Goal: Transaction & Acquisition: Purchase product/service

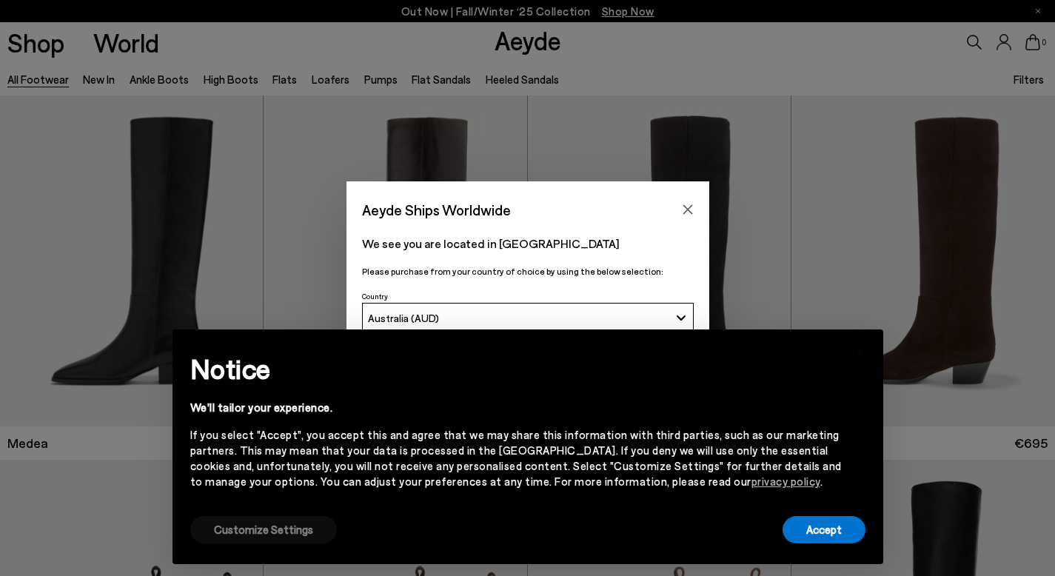
click at [259, 539] on button "Customize Settings" at bounding box center [263, 529] width 147 height 27
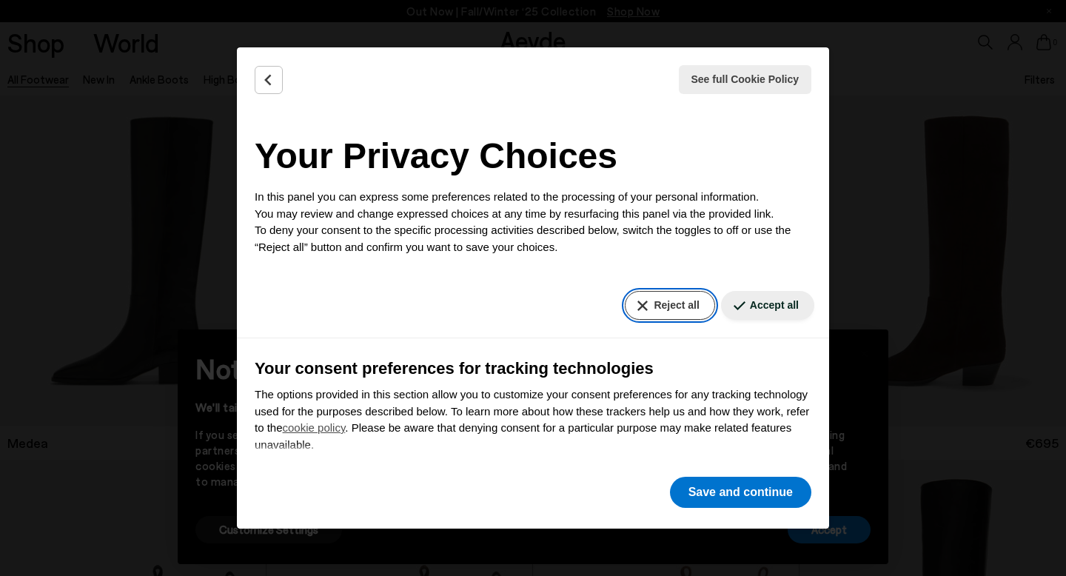
click at [687, 314] on button "Reject all" at bounding box center [670, 305] width 90 height 29
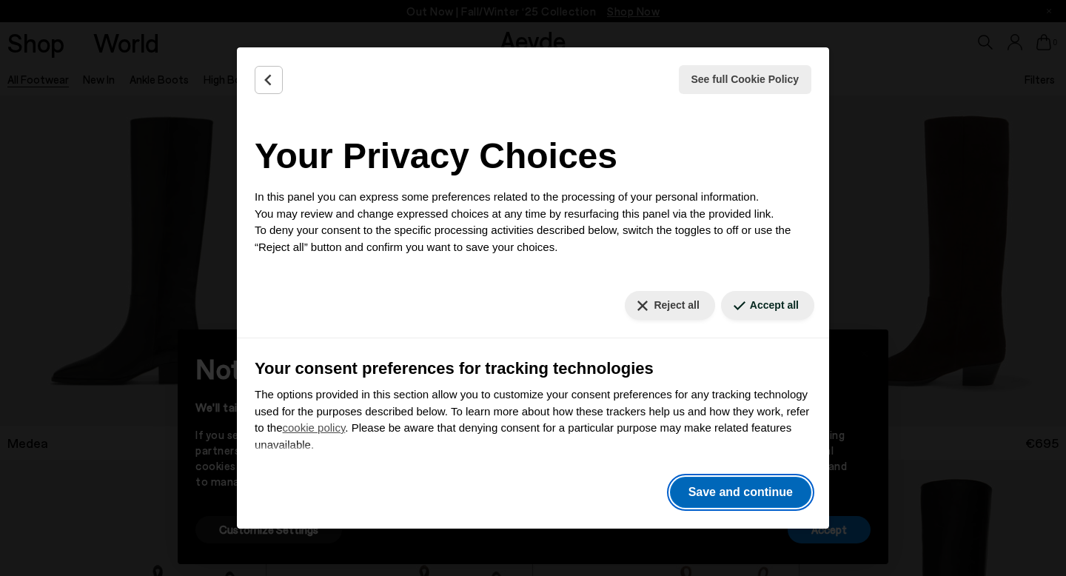
click at [729, 501] on button "Save and continue" at bounding box center [740, 492] width 141 height 31
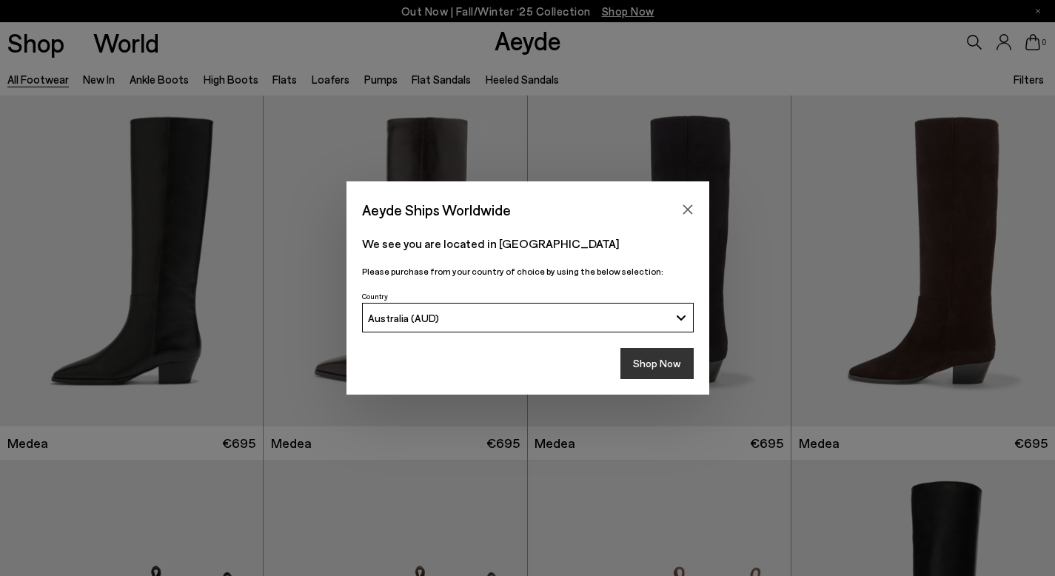
click at [671, 358] on button "Shop Now" at bounding box center [656, 363] width 73 height 31
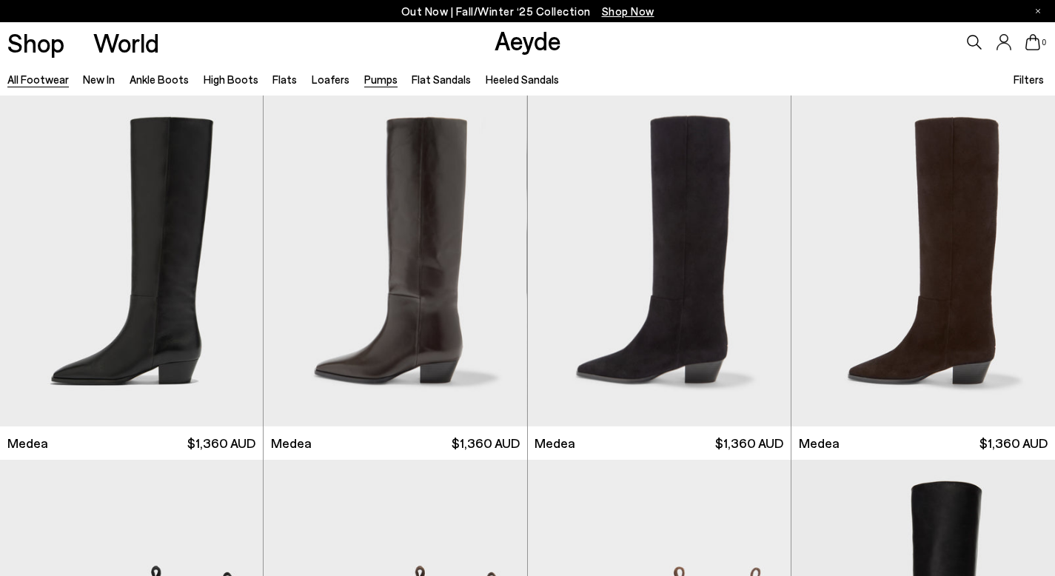
click at [379, 81] on link "Pumps" at bounding box center [380, 79] width 33 height 13
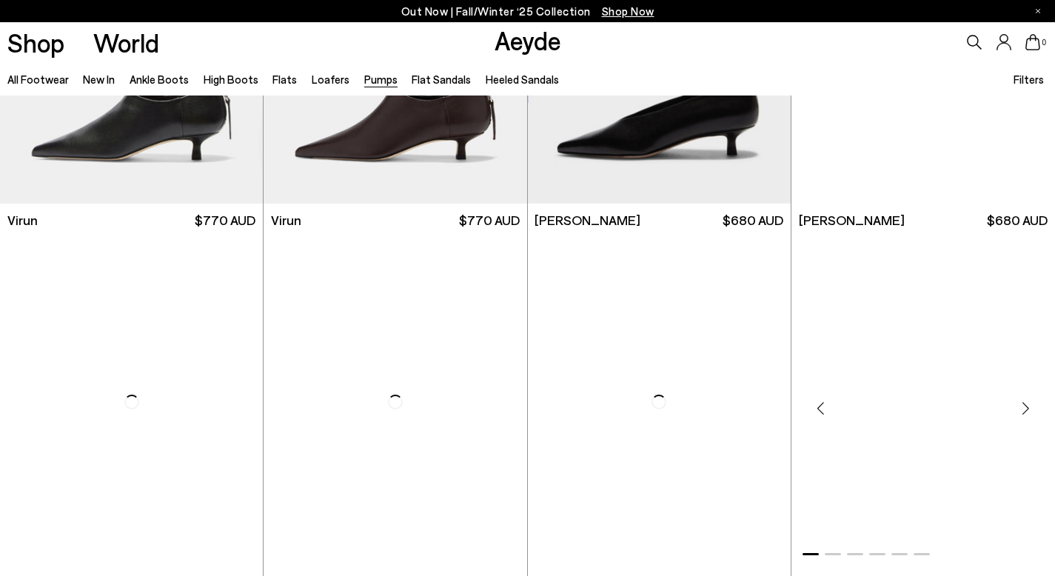
scroll to position [1881, 0]
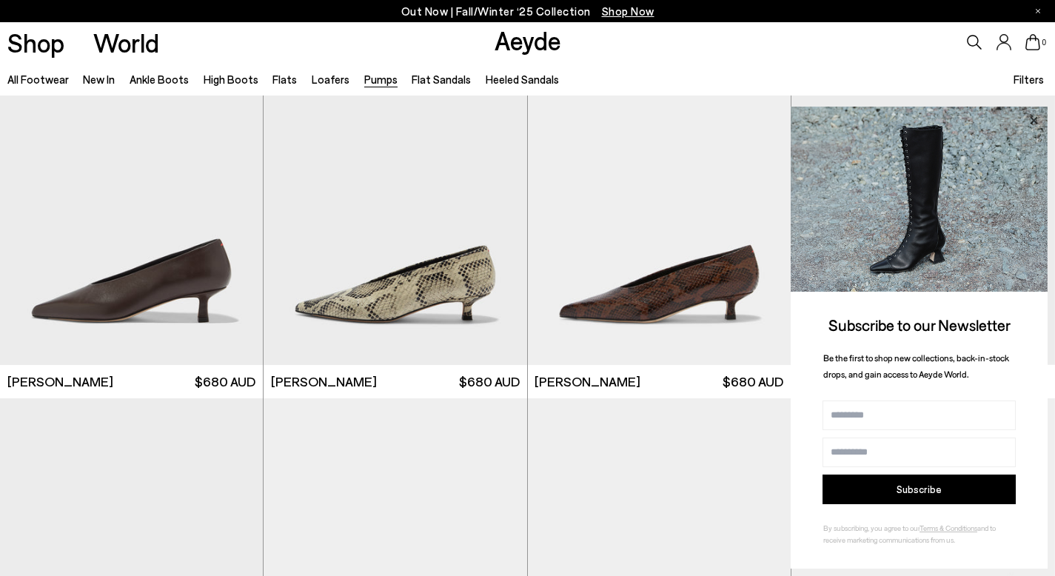
click at [1031, 127] on icon at bounding box center [1033, 120] width 19 height 19
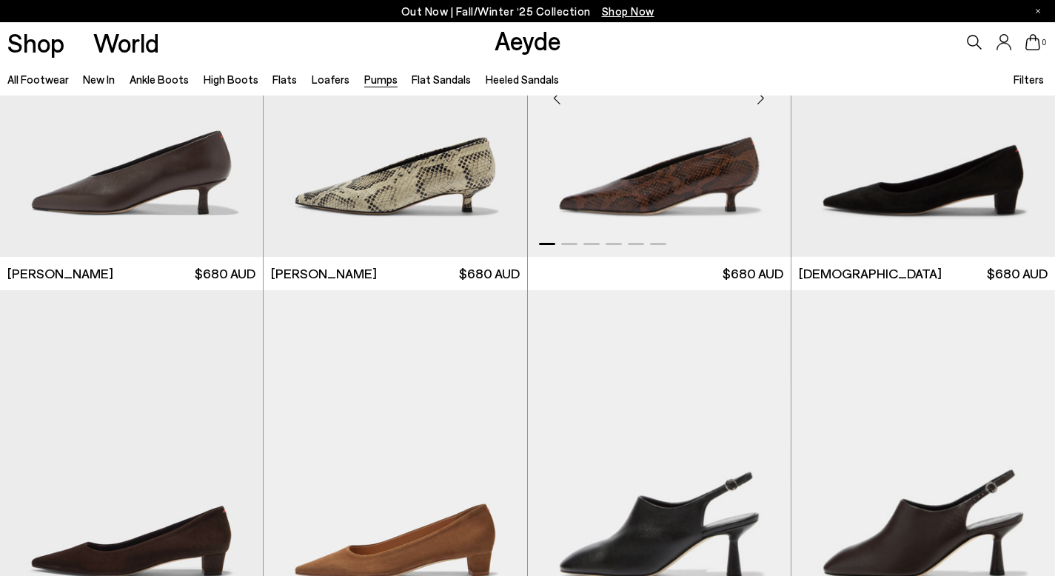
scroll to position [2183, 0]
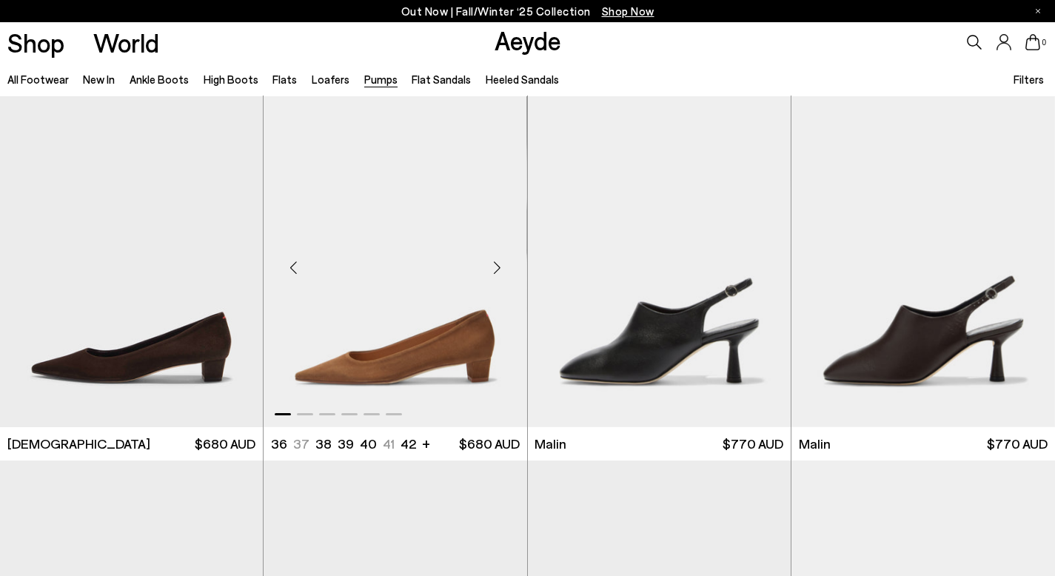
click at [502, 271] on div "Next slide" at bounding box center [497, 268] width 44 height 44
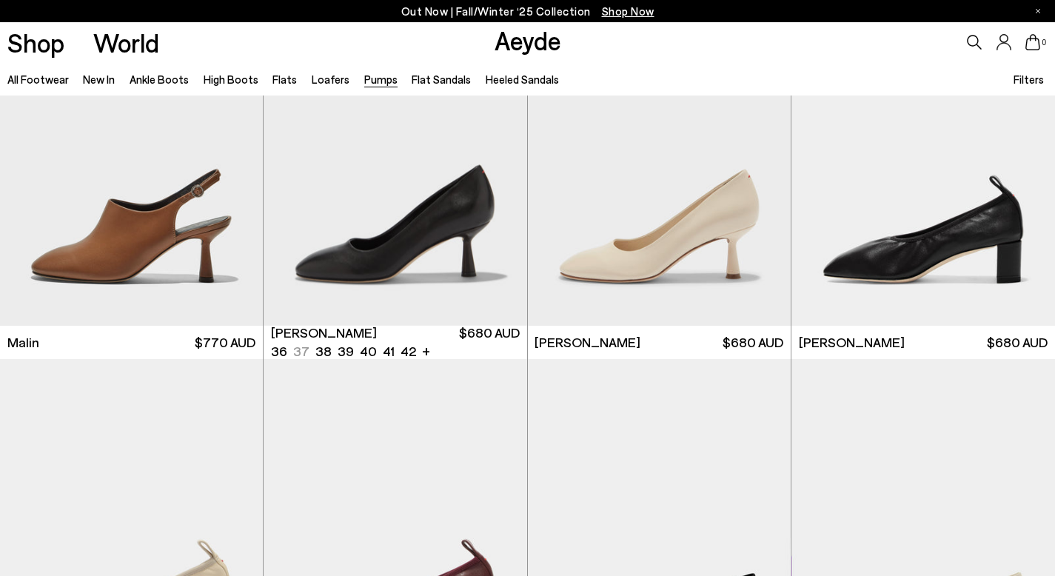
scroll to position [2655, 0]
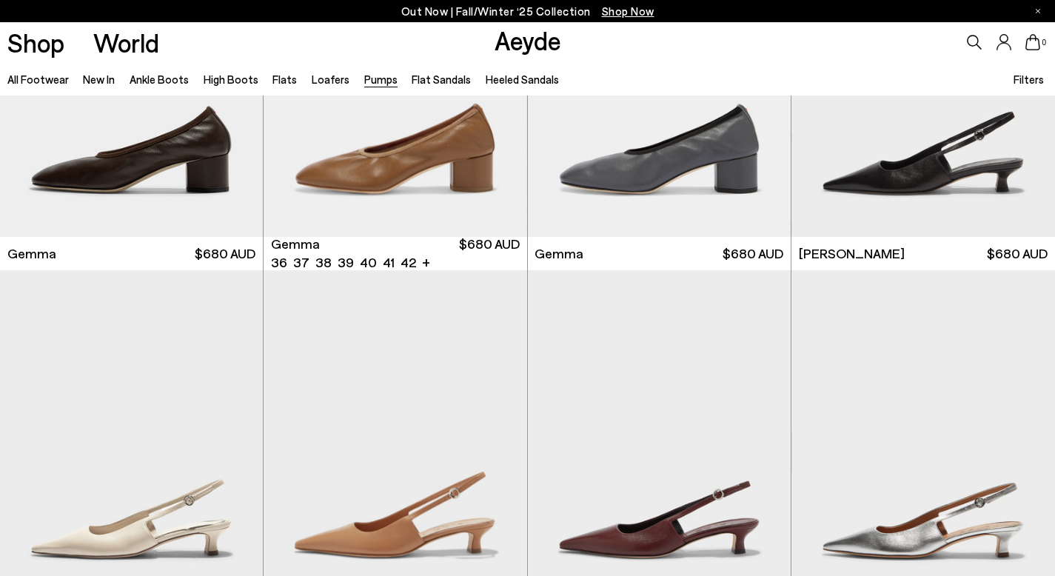
scroll to position [4166, 0]
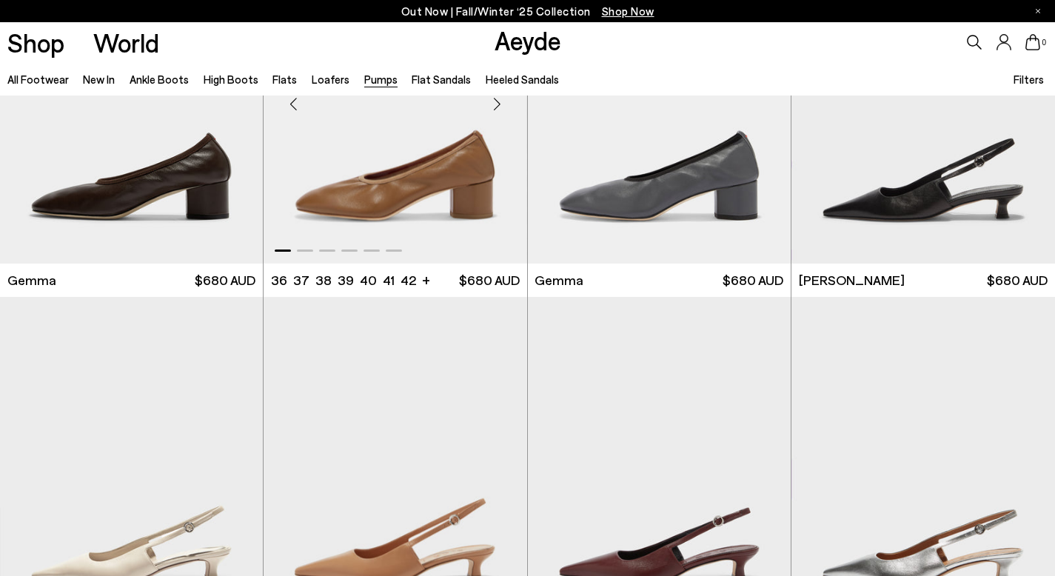
click at [500, 105] on div "Next slide" at bounding box center [497, 103] width 44 height 44
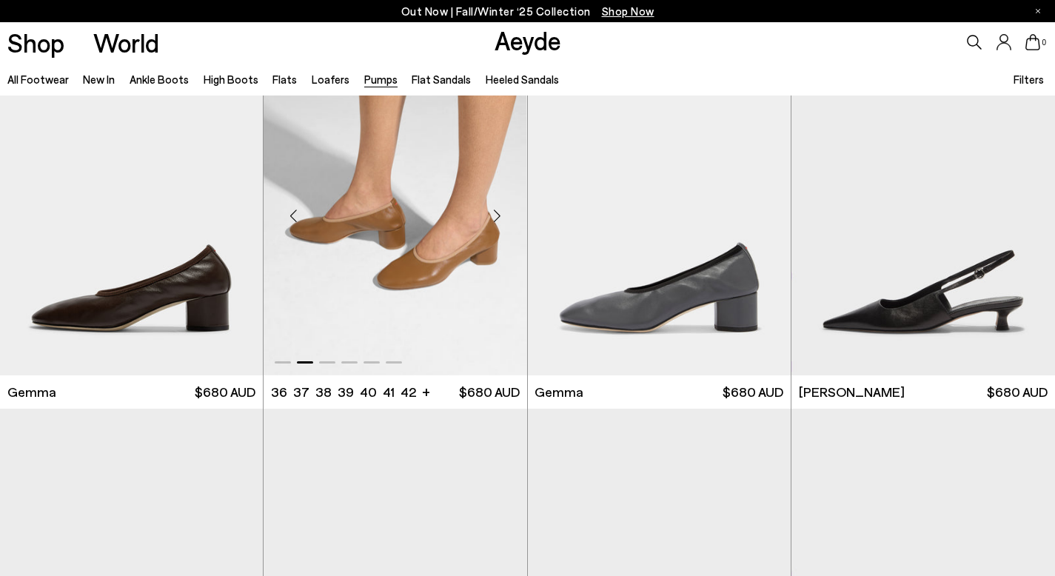
scroll to position [4049, 0]
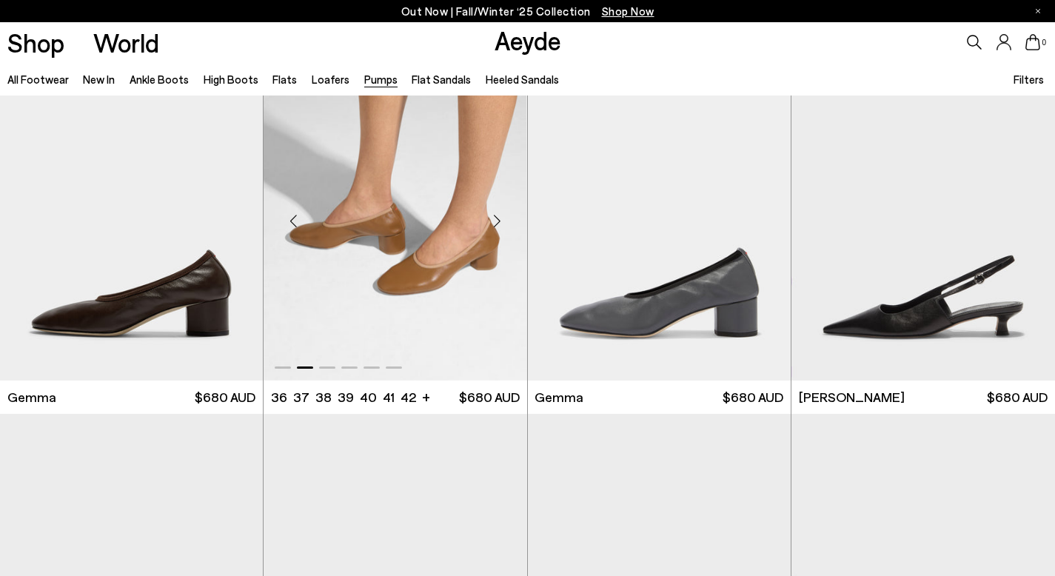
click at [504, 219] on div "Next slide" at bounding box center [497, 220] width 44 height 44
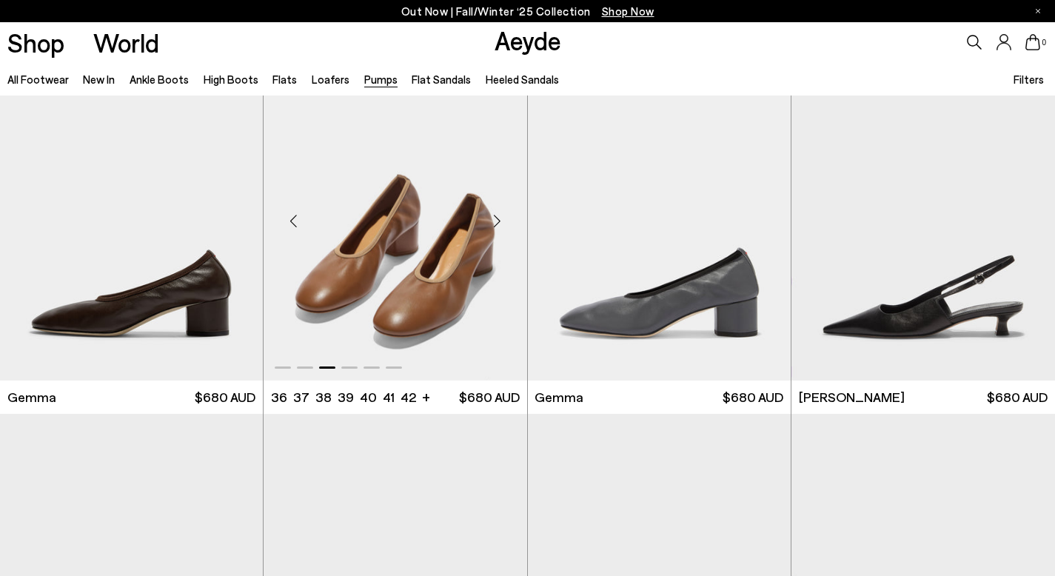
click at [504, 219] on div "Next slide" at bounding box center [497, 220] width 44 height 44
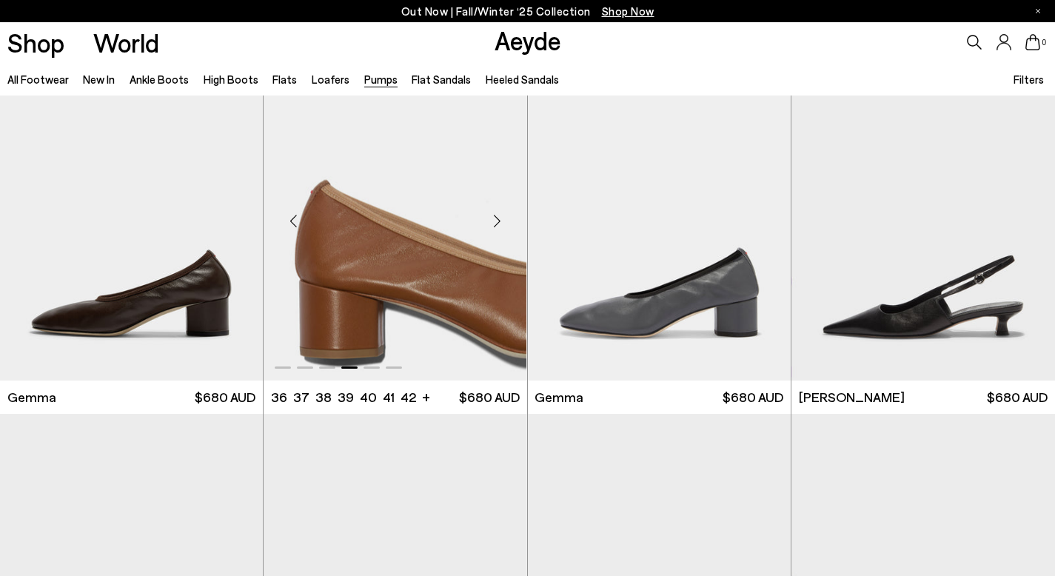
click at [504, 219] on div "Next slide" at bounding box center [497, 220] width 44 height 44
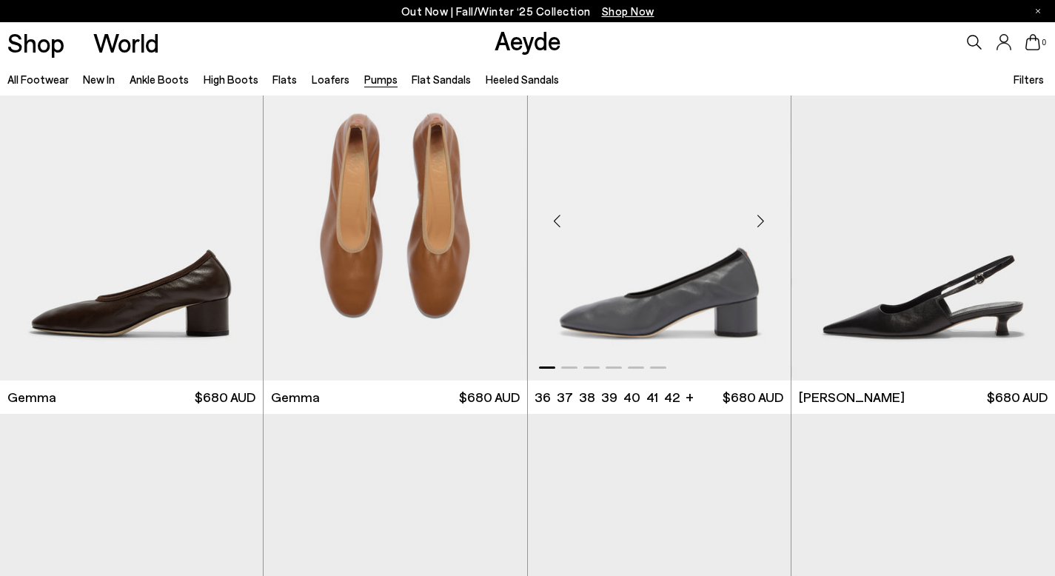
scroll to position [4298, 0]
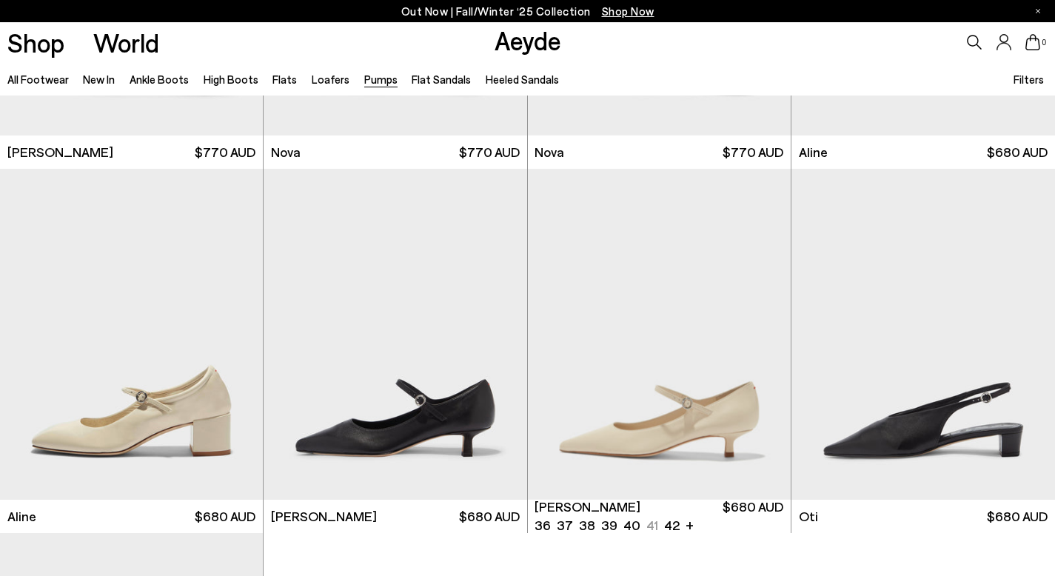
scroll to position [6131, 0]
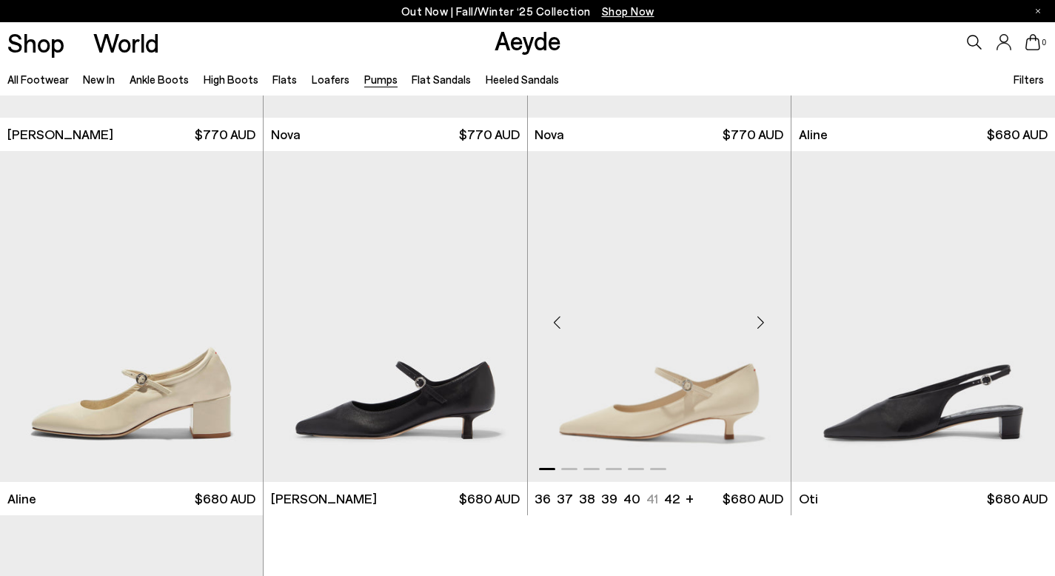
click at [759, 325] on div "Next slide" at bounding box center [761, 322] width 44 height 44
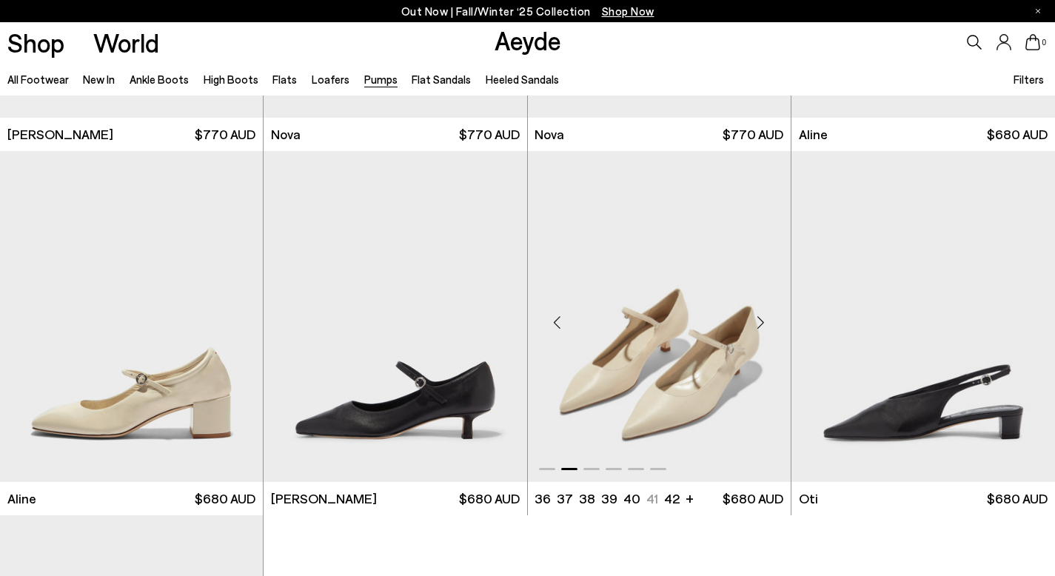
click at [759, 325] on div "Next slide" at bounding box center [761, 322] width 44 height 44
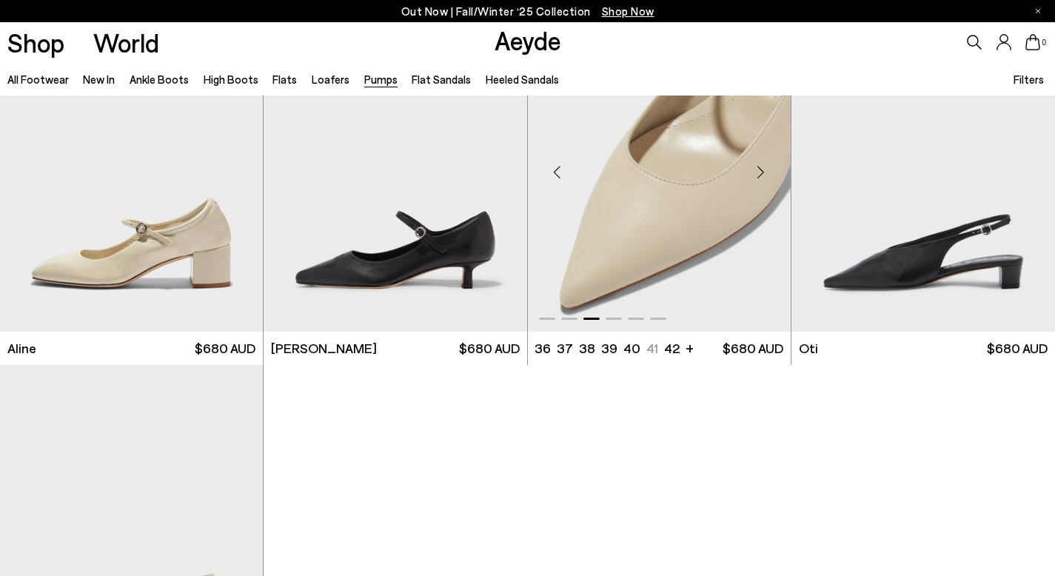
scroll to position [6185, 0]
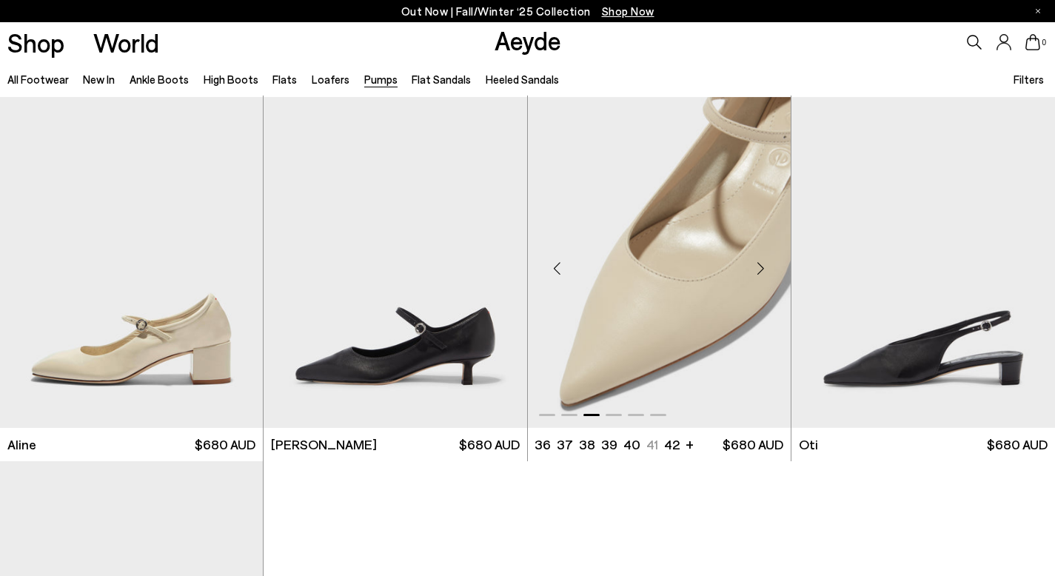
click at [766, 265] on div "Next slide" at bounding box center [761, 268] width 44 height 44
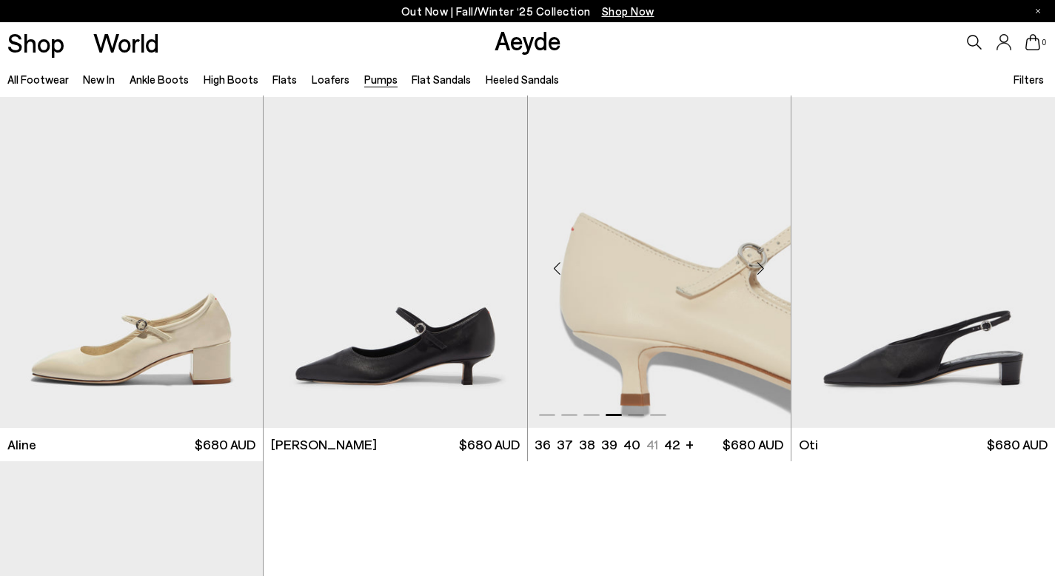
click at [766, 265] on div "Next slide" at bounding box center [761, 268] width 44 height 44
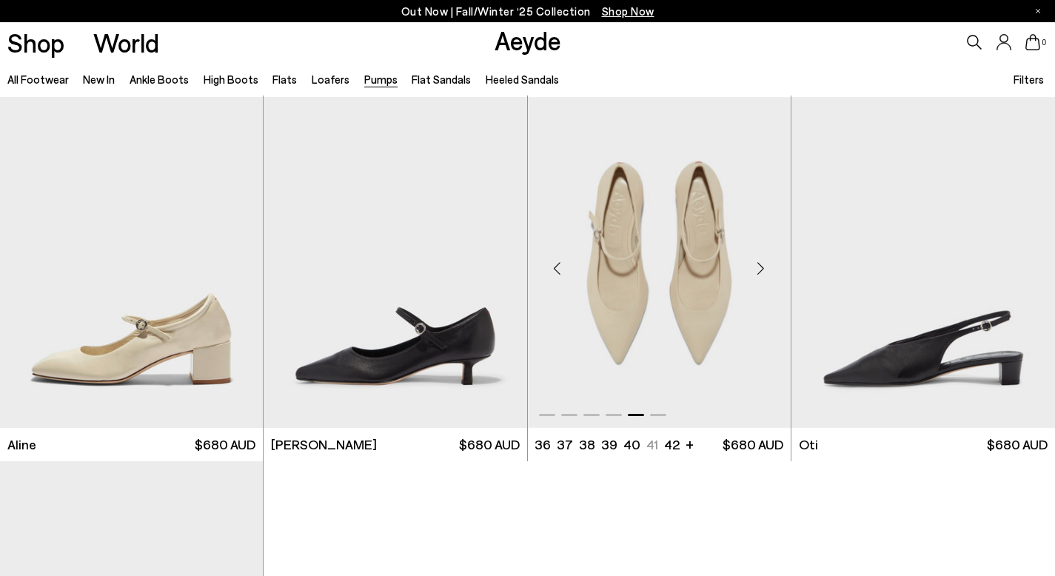
click at [766, 265] on div "Next slide" at bounding box center [761, 268] width 44 height 44
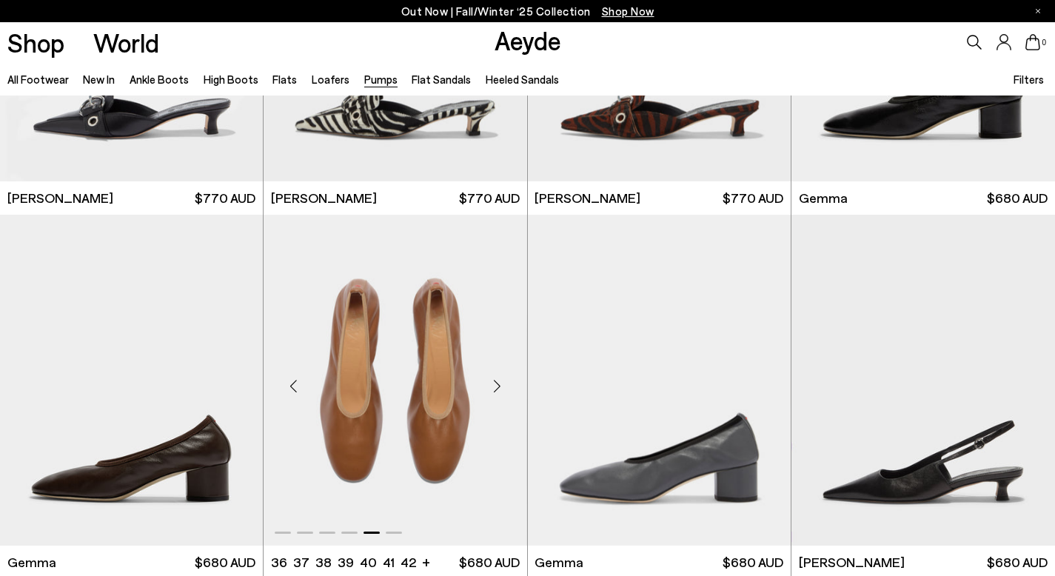
scroll to position [4020, 0]
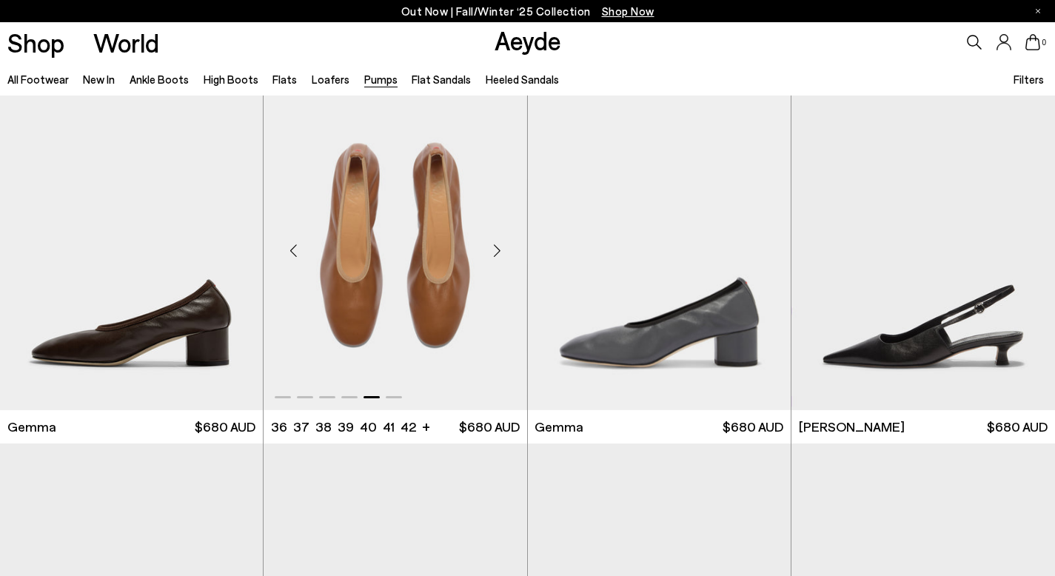
click at [508, 254] on div "Next slide" at bounding box center [497, 250] width 44 height 44
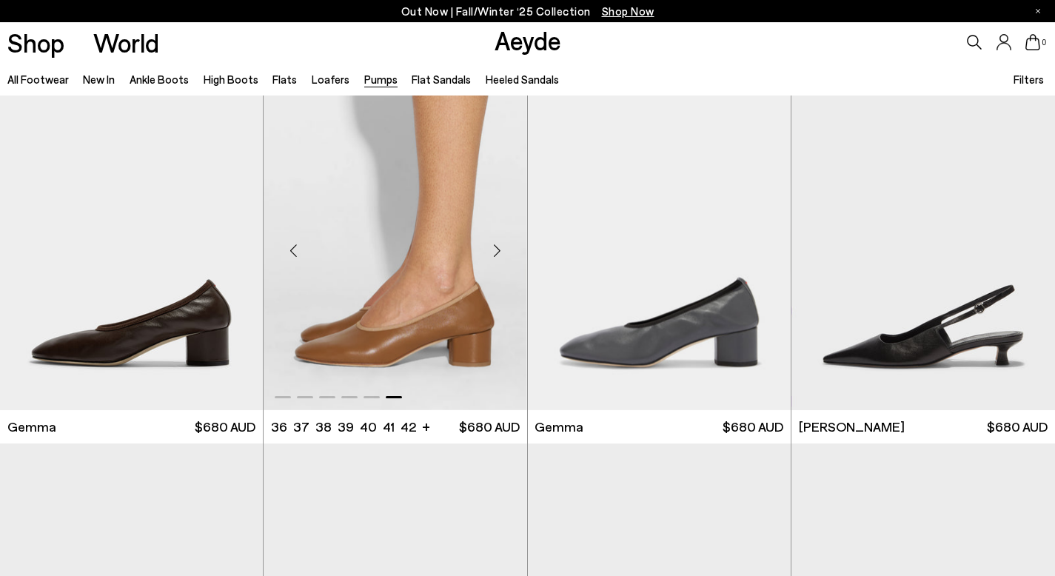
click at [494, 244] on div "Next slide" at bounding box center [497, 250] width 44 height 44
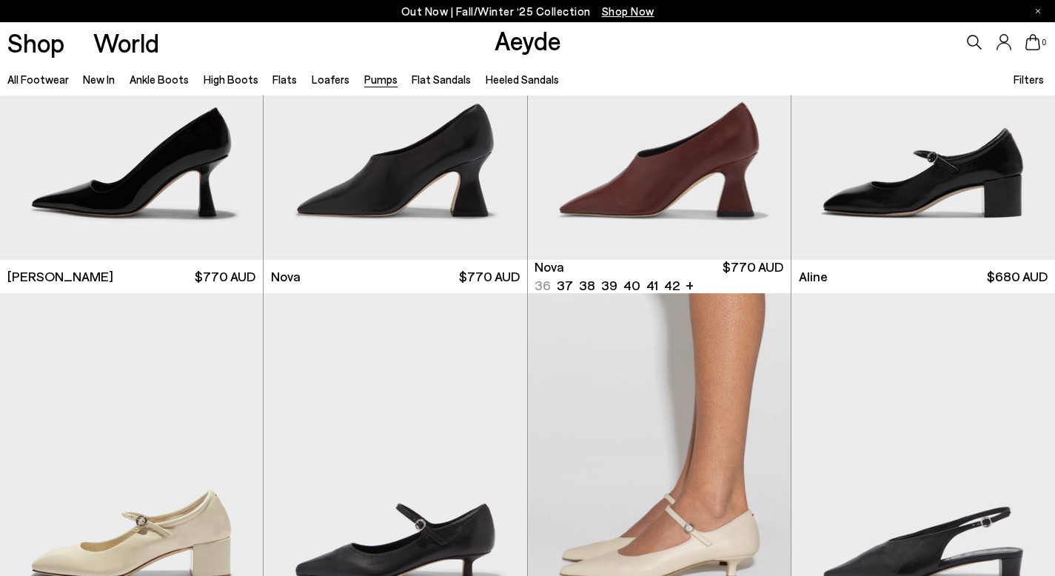
scroll to position [6090, 0]
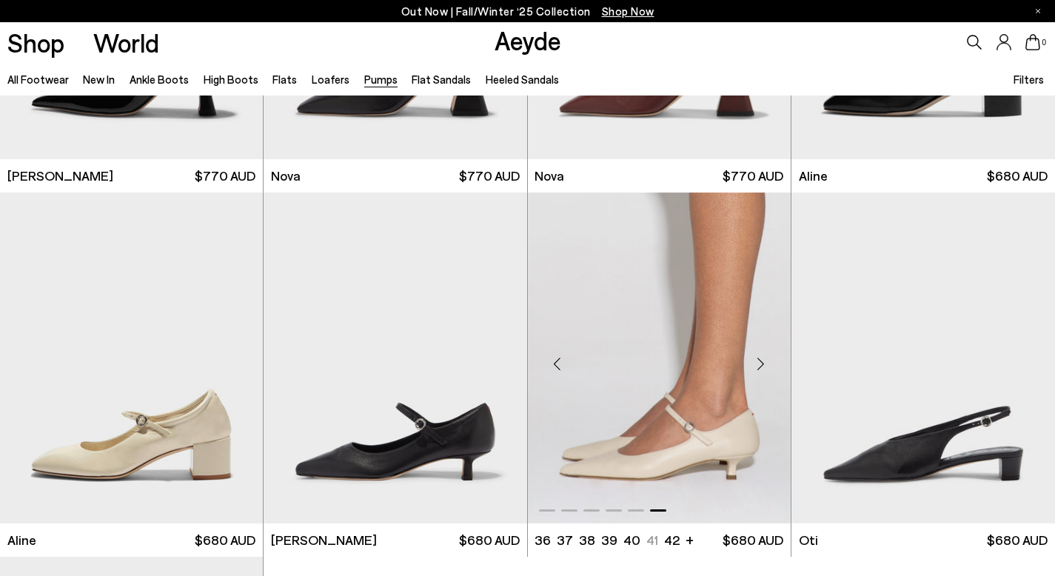
click at [754, 360] on div "Next slide" at bounding box center [761, 363] width 44 height 44
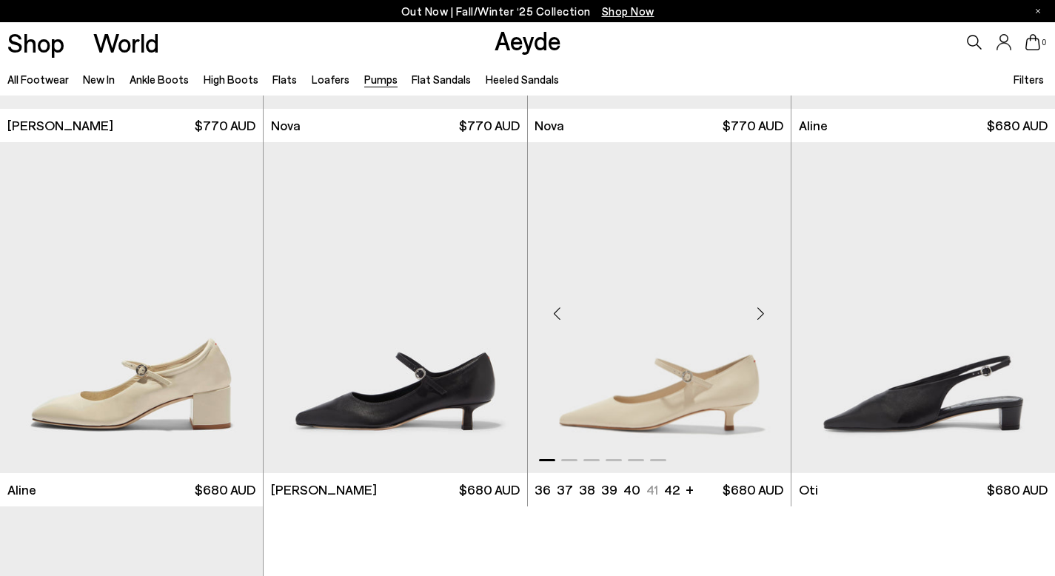
scroll to position [6146, 0]
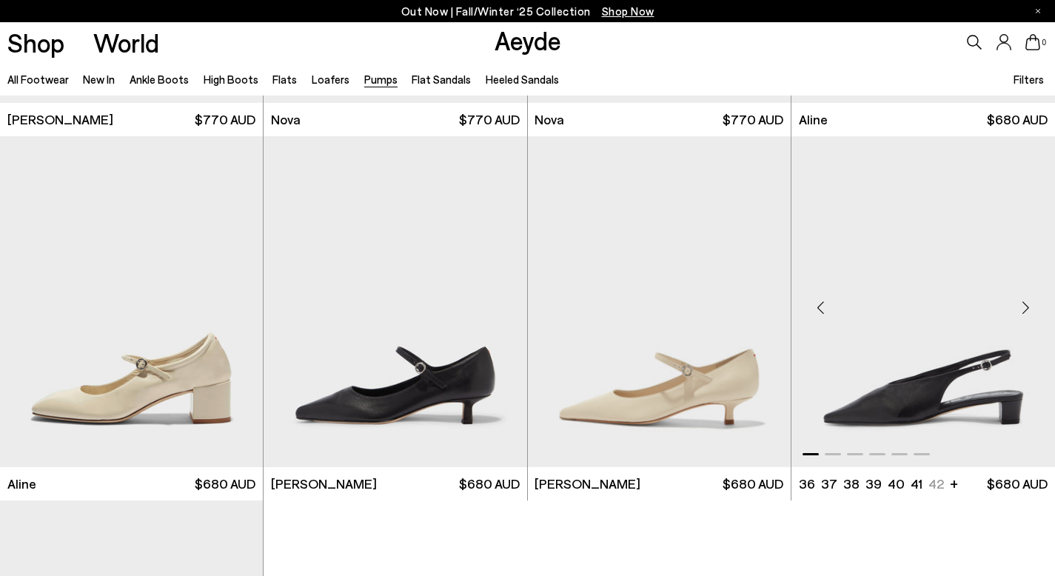
click at [1042, 306] on div "Next slide" at bounding box center [1025, 307] width 44 height 44
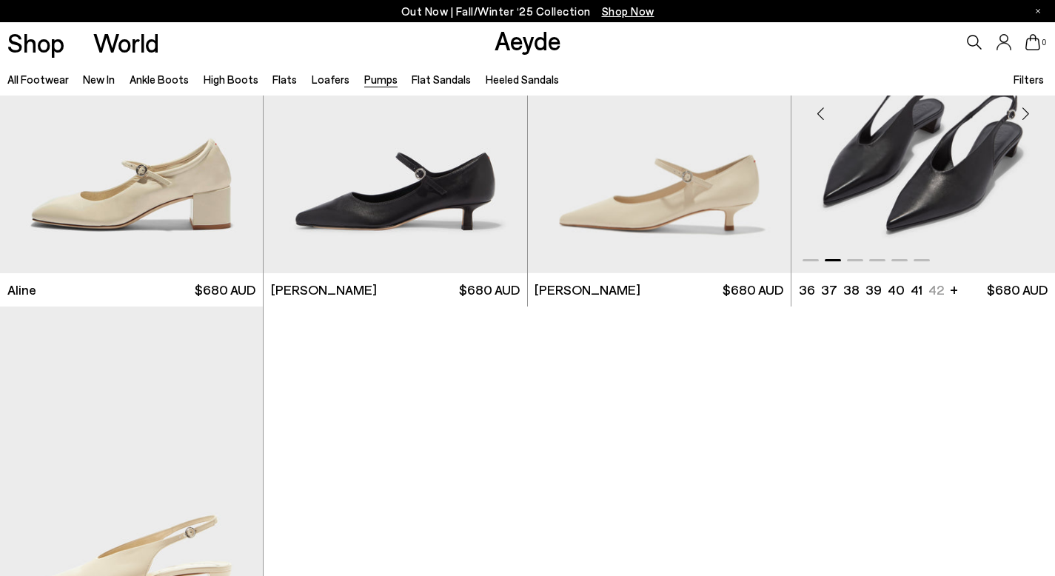
scroll to position [6539, 0]
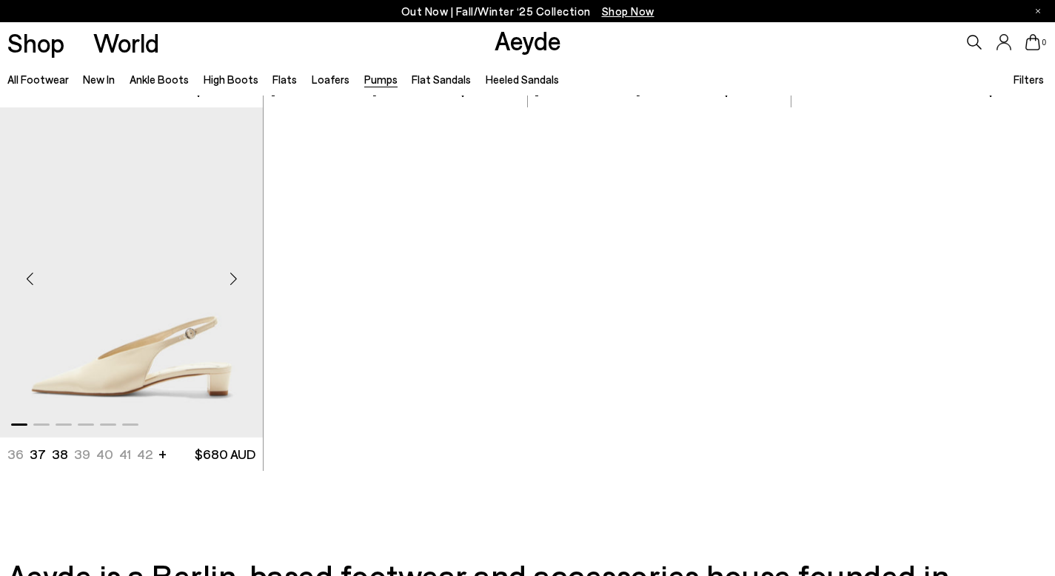
click at [236, 279] on div "Next slide" at bounding box center [233, 278] width 44 height 44
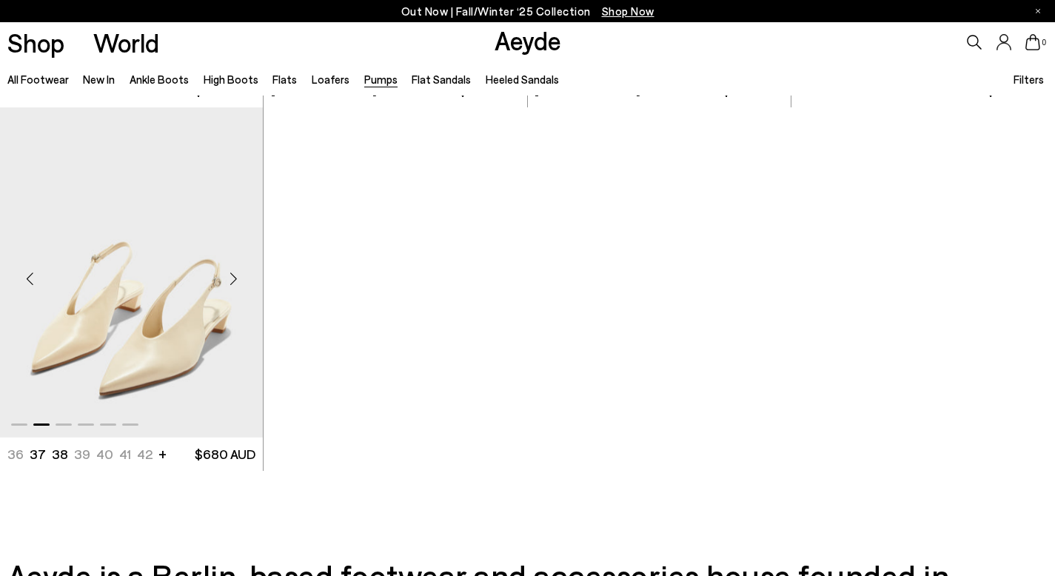
click at [236, 279] on div "Next slide" at bounding box center [233, 278] width 44 height 44
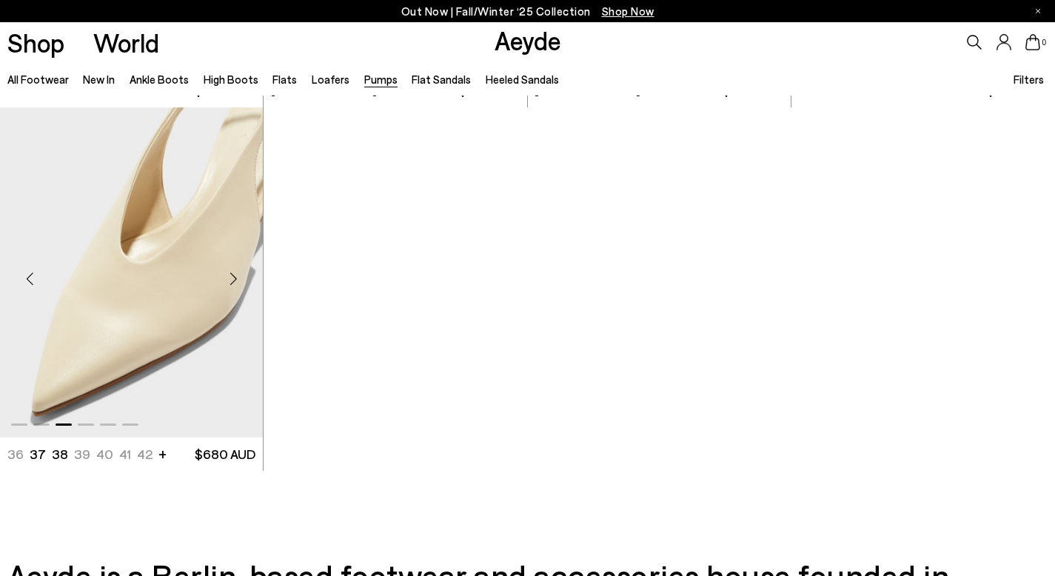
click at [236, 279] on div "Next slide" at bounding box center [233, 278] width 44 height 44
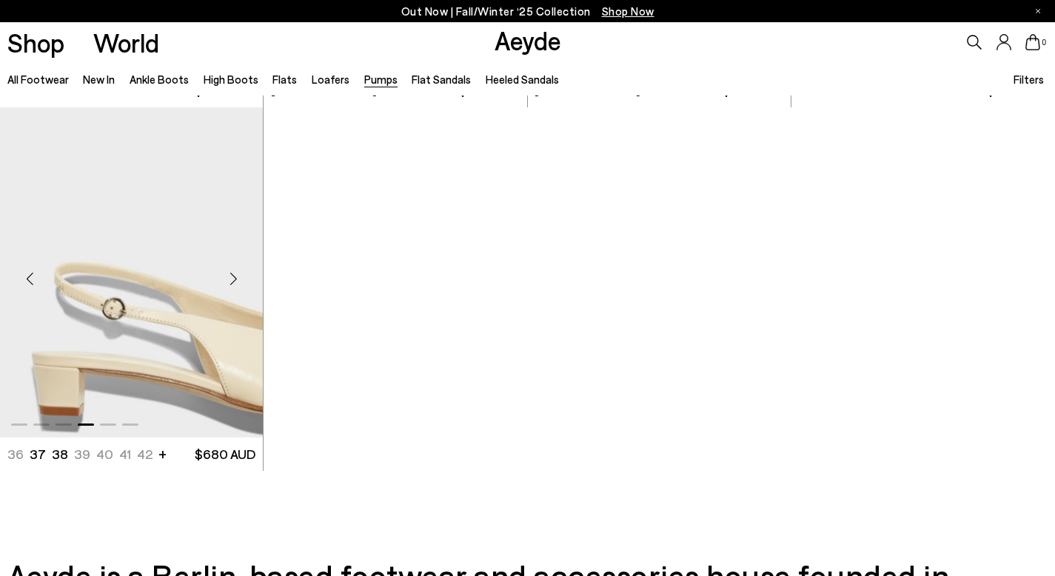
click at [236, 279] on div "Next slide" at bounding box center [233, 278] width 44 height 44
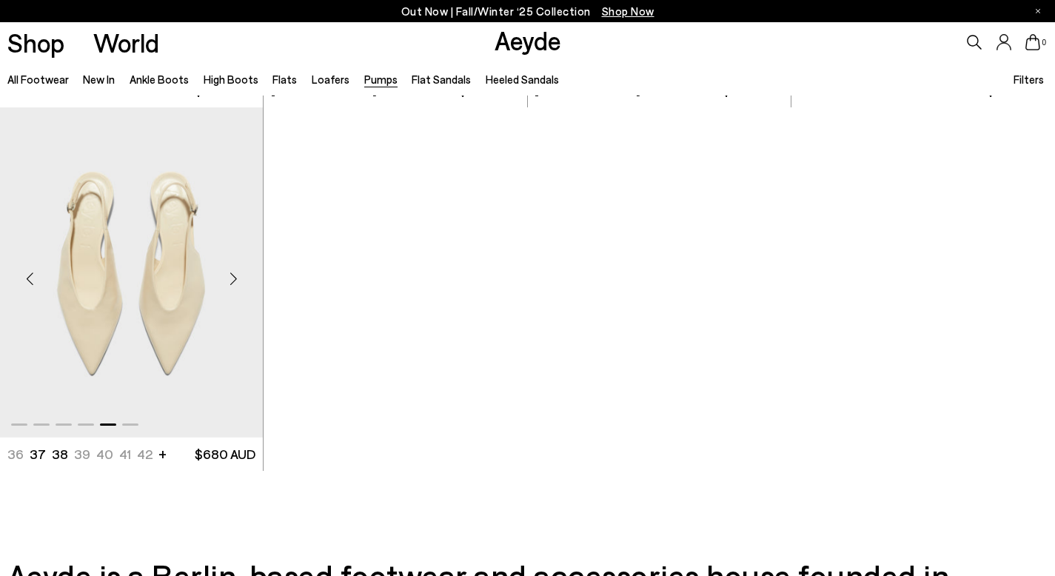
click at [236, 279] on div "Next slide" at bounding box center [233, 278] width 44 height 44
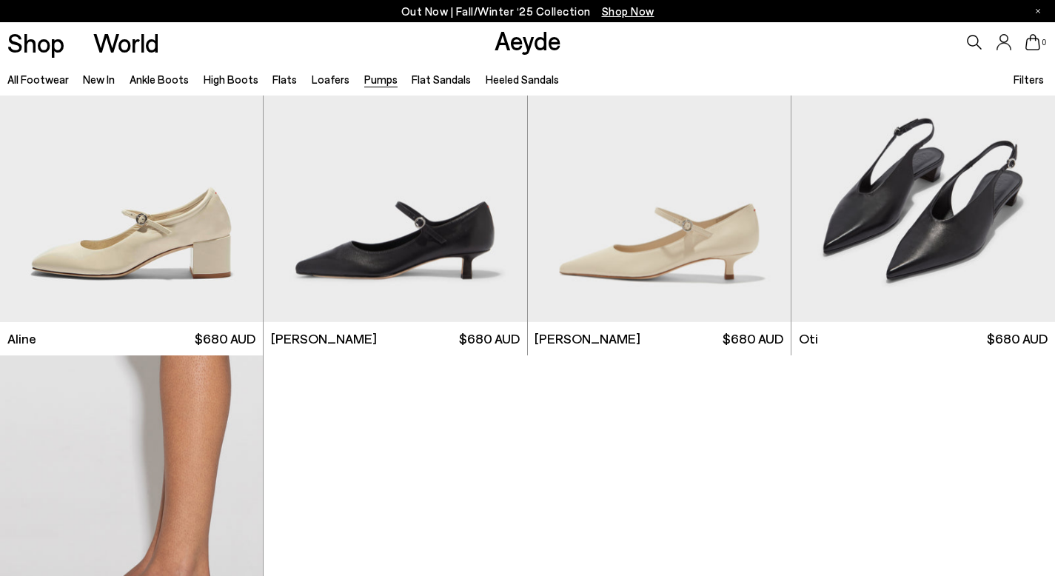
scroll to position [6044, 0]
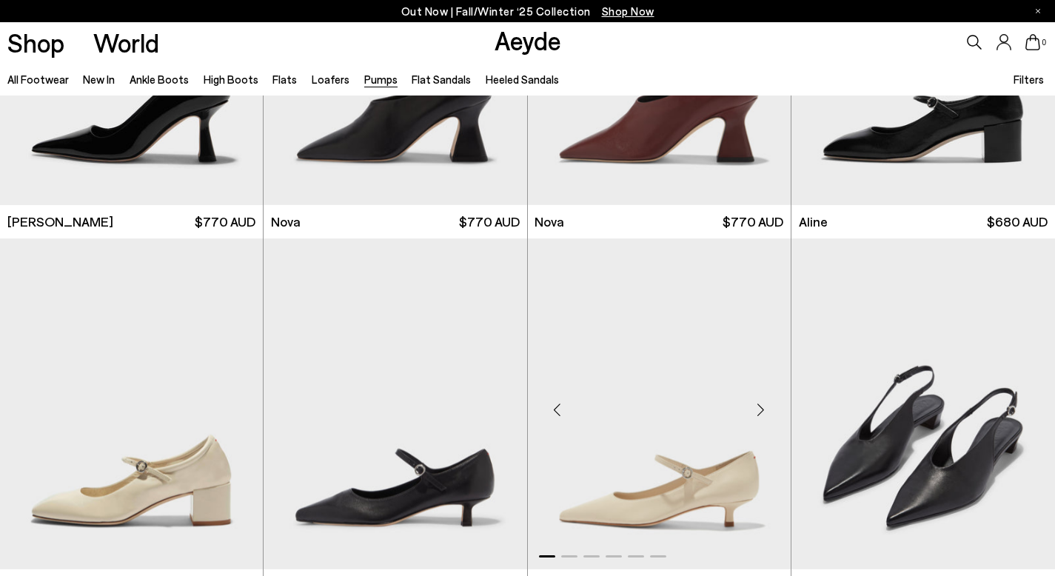
click at [749, 425] on div "Next slide" at bounding box center [761, 409] width 44 height 44
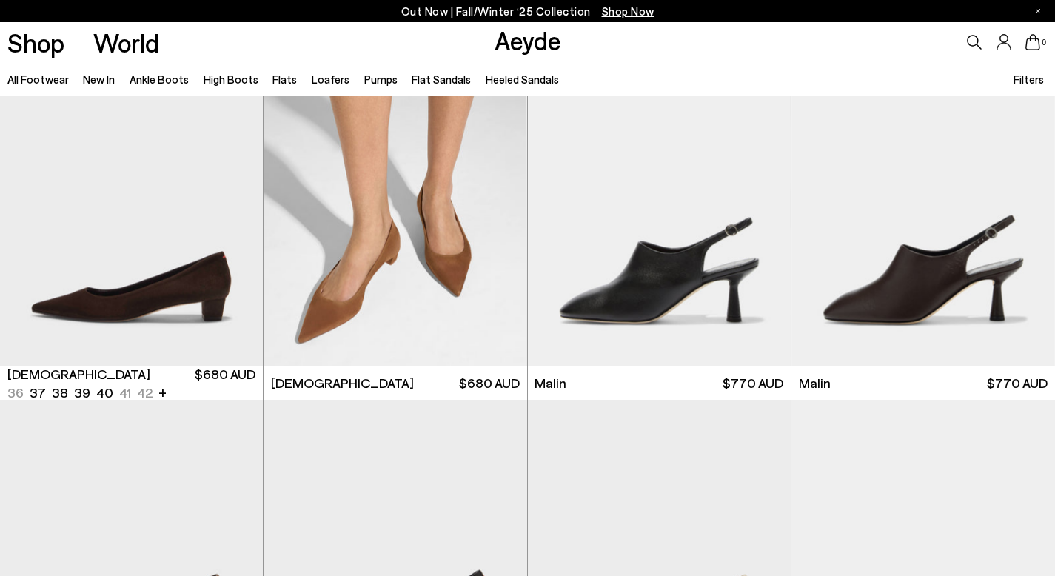
scroll to position [2140, 0]
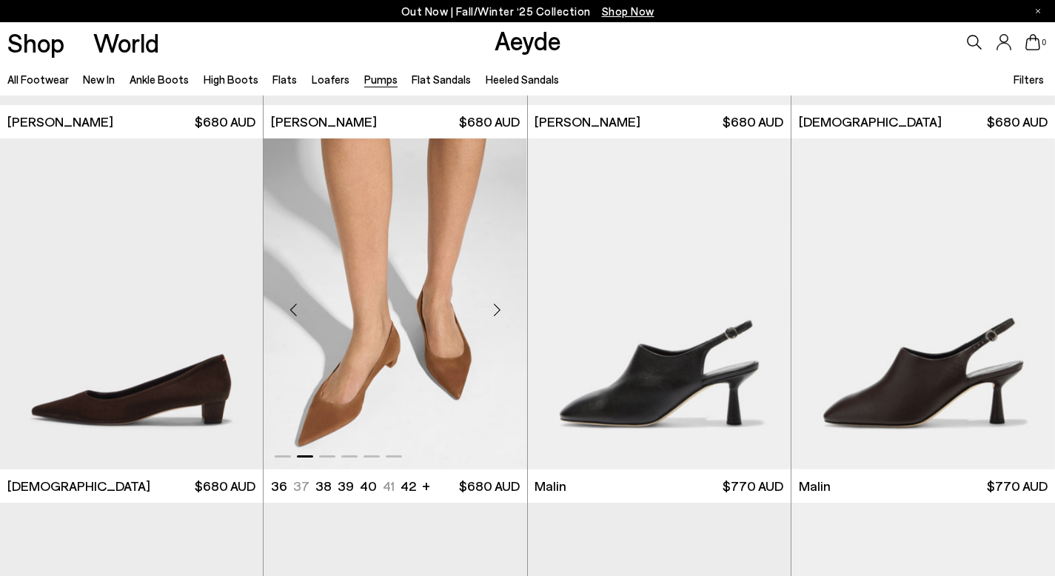
click at [465, 302] on img "2 / 6" at bounding box center [394, 303] width 263 height 331
